Goal: Task Accomplishment & Management: Manage account settings

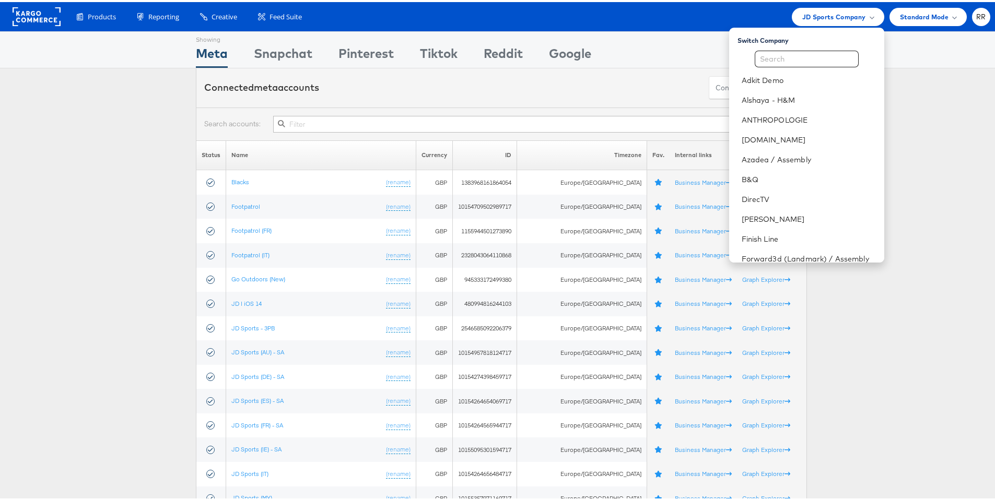
click at [921, 71] on div "Connected meta accounts Connect meta Accounts" at bounding box center [501, 85] width 1003 height 39
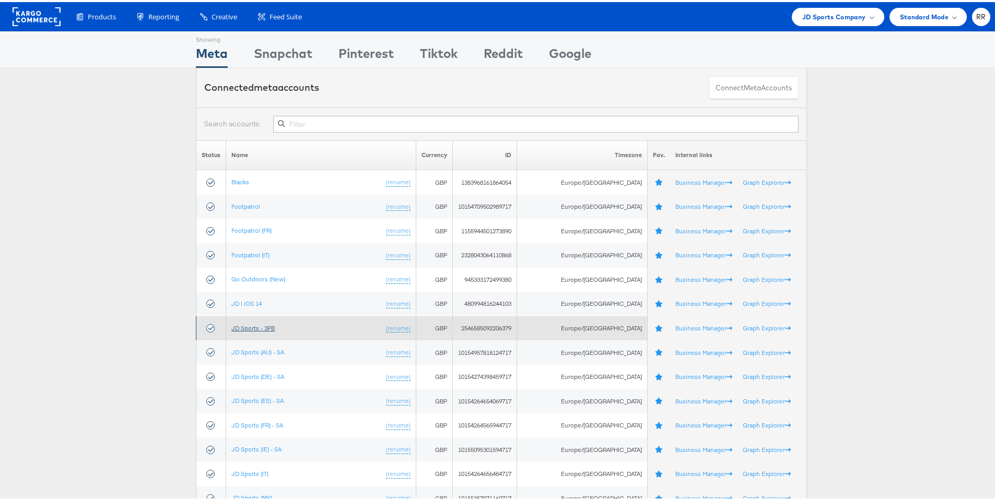
click at [275, 324] on link "JD Sports - 3PB" at bounding box center [252, 326] width 43 height 8
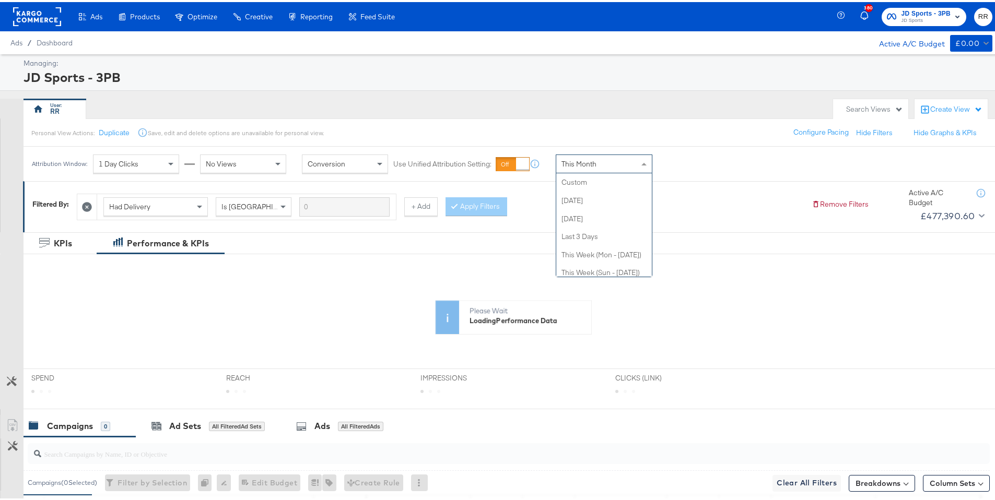
click at [591, 166] on span "This Month" at bounding box center [578, 161] width 35 height 9
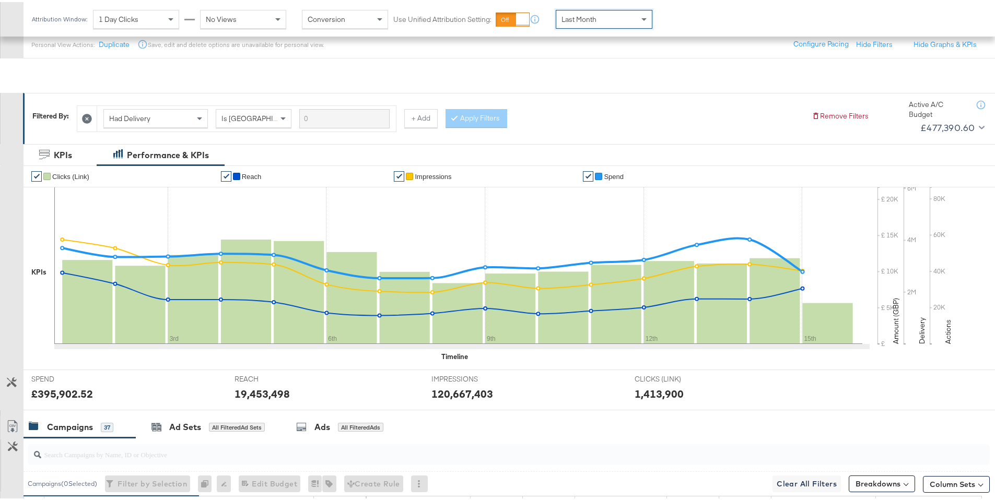
scroll to position [376, 0]
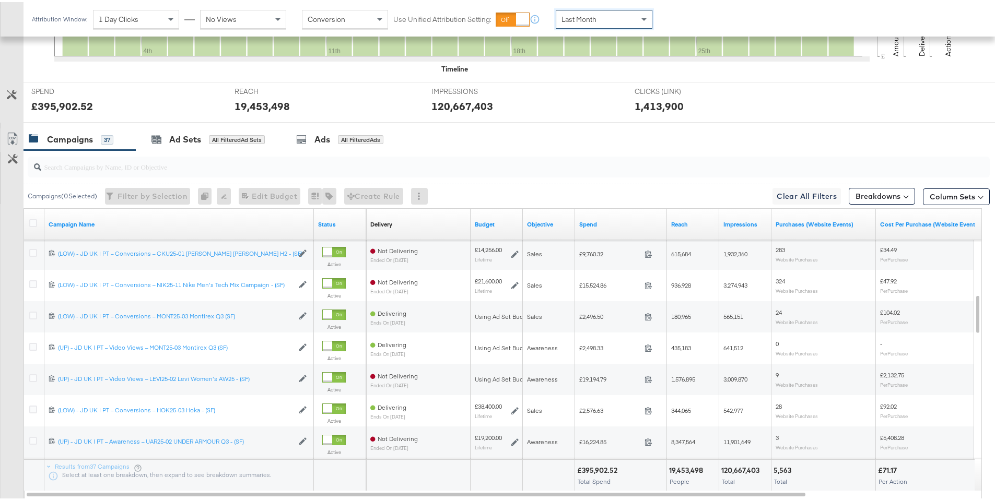
click at [37, 220] on div at bounding box center [34, 222] width 11 height 10
click at [36, 221] on icon at bounding box center [33, 221] width 8 height 8
click at [0, 0] on input "checkbox" at bounding box center [0, 0] width 0 height 0
